Goal: Task Accomplishment & Management: Complete application form

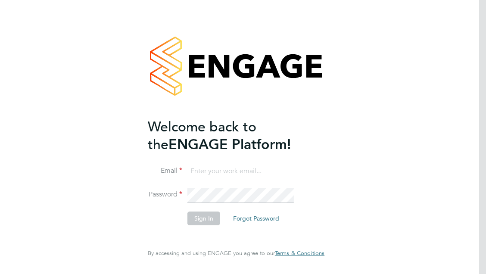
click at [226, 181] on li "Email" at bounding box center [232, 176] width 168 height 24
click at [229, 172] on input at bounding box center [240, 171] width 106 height 15
type input "nicole.nyamwiza@port.ac.uk"
drag, startPoint x: 176, startPoint y: 157, endPoint x: 157, endPoint y: 156, distance: 19.8
click at [157, 156] on ng-template "Welcome back to the ENGAGE Platform! Email nicole.nyamwiza@port.ac.uk Password …" at bounding box center [232, 176] width 168 height 116
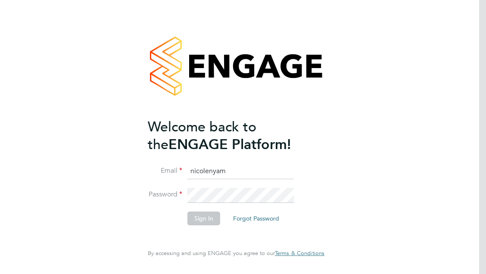
type input "nicolenyamwiza@gmail.com"
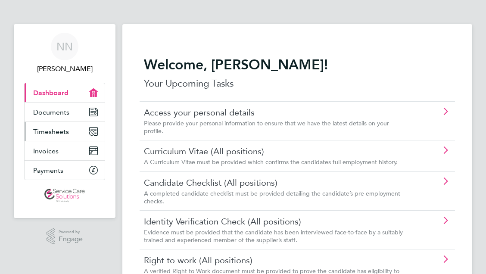
click at [74, 129] on link "Timesheets" at bounding box center [65, 131] width 80 height 19
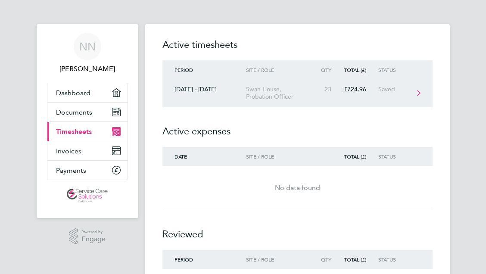
click at [291, 97] on div "Swan House, Probation Officer" at bounding box center [281, 93] width 70 height 15
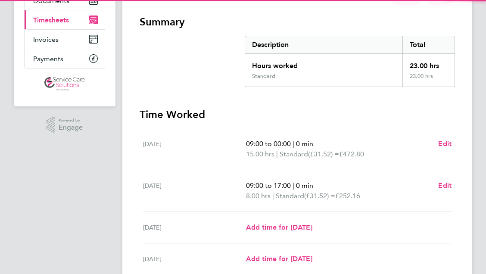
scroll to position [129, 0]
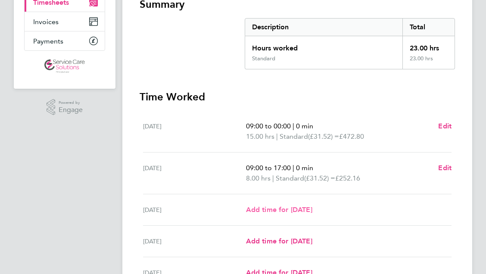
click at [311, 209] on span "Add time for [DATE]" at bounding box center [279, 209] width 66 height 8
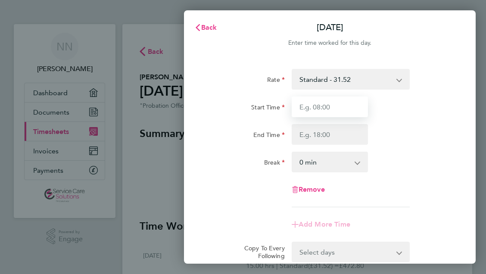
click at [330, 105] on input "Start Time" at bounding box center [329, 106] width 77 height 21
type input "09:00"
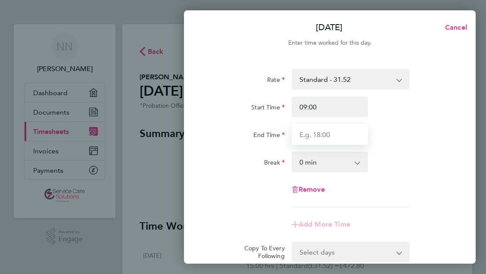
click at [337, 124] on input "End Time" at bounding box center [329, 134] width 77 height 21
type input "11:00"
click at [214, 186] on div "Rate Standard - 31.52 Start Time 09:00 End Time 11:00 Break 0 min 15 min 30 min…" at bounding box center [329, 138] width 243 height 138
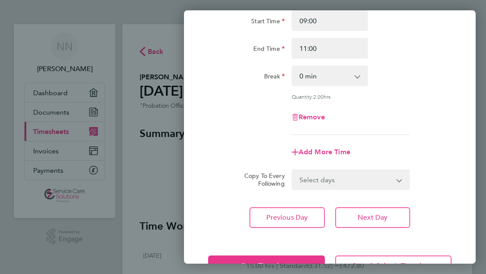
scroll to position [115, 0]
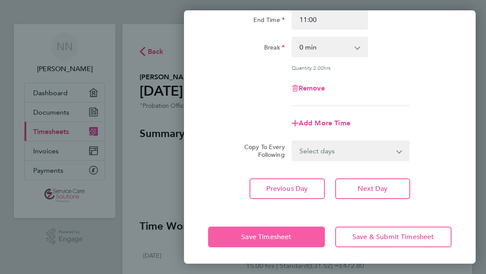
click at [240, 231] on button "Save Timesheet" at bounding box center [266, 236] width 116 height 21
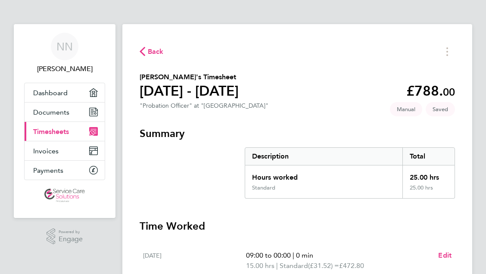
click at [48, 136] on link "Current page: Timesheets" at bounding box center [65, 131] width 80 height 19
